Goal: Find specific page/section: Find specific page/section

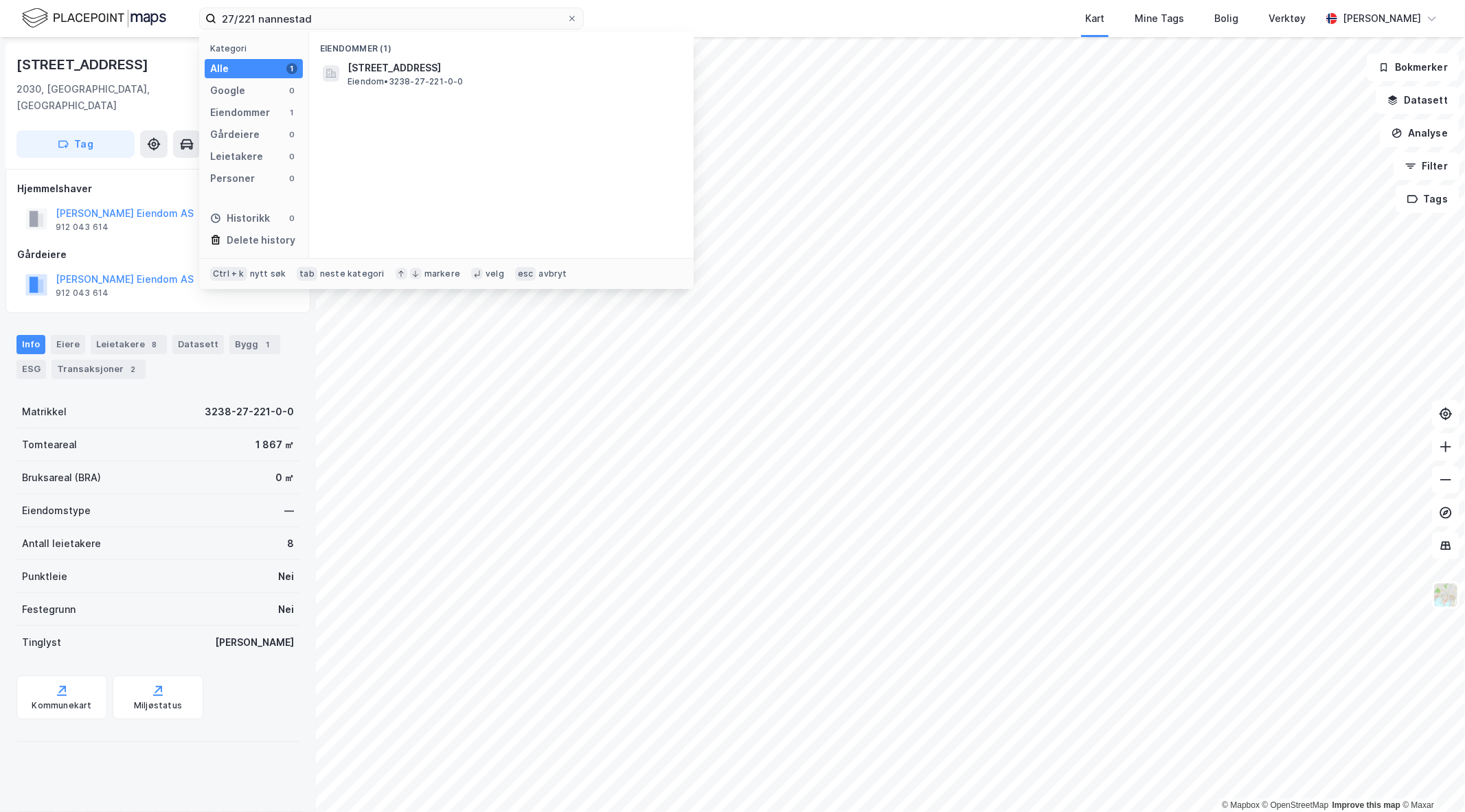
click at [159, 15] on div "27/221 nannestad Kategori Alle 1 Google 0 Eiendommer 1 Gårdeiere 0 Leietakere 0…" at bounding box center [732, 18] width 1465 height 37
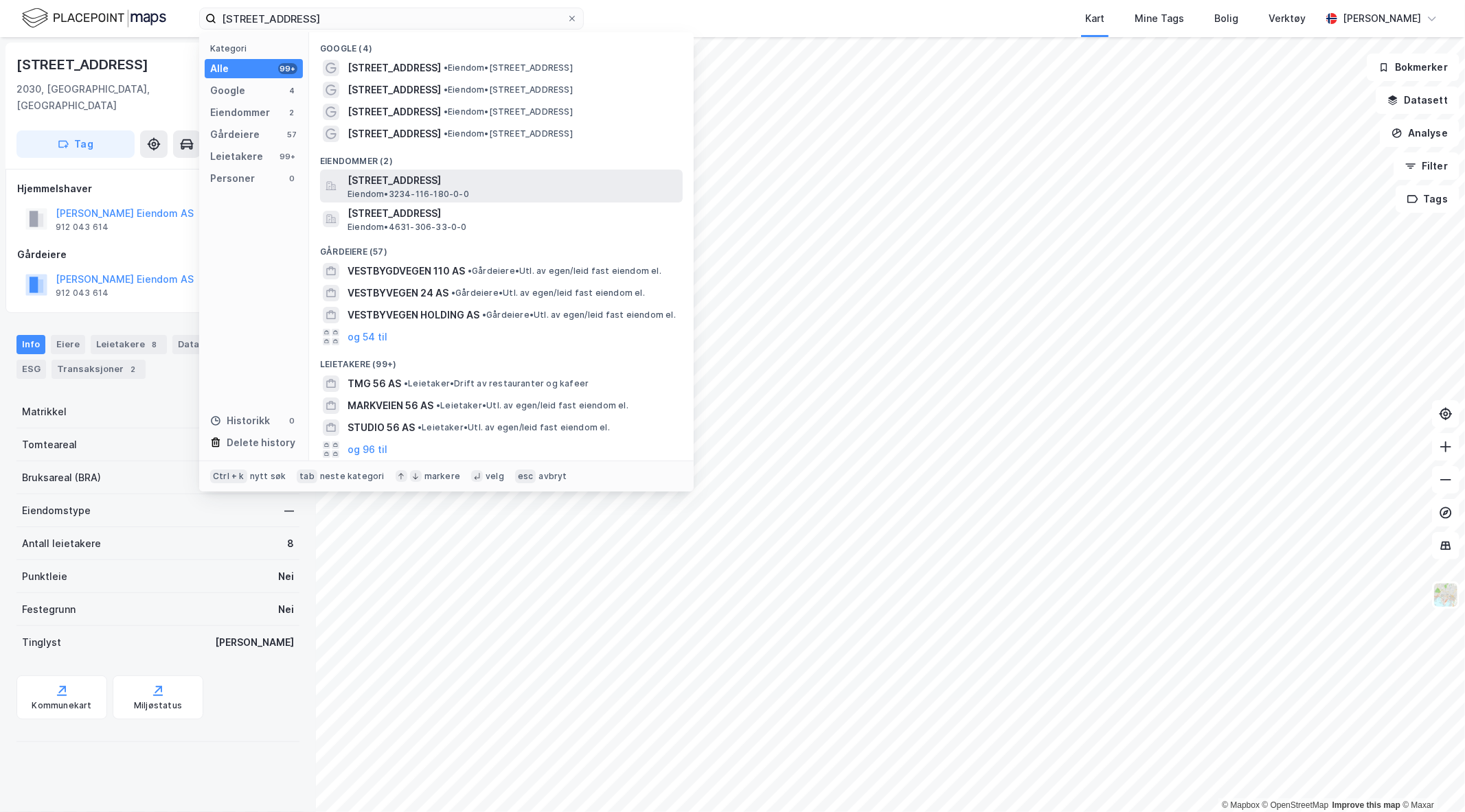
type input "[STREET_ADDRESS]"
click at [460, 180] on span "[STREET_ADDRESS]" at bounding box center [512, 180] width 329 height 17
